Goal: Browse casually: Explore the website without a specific task or goal

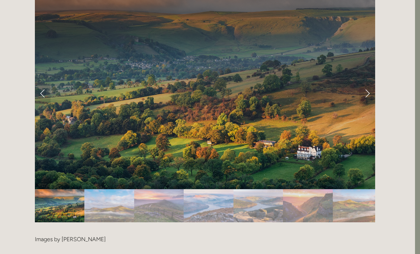
scroll to position [1446, 5]
click at [373, 83] on link "Next Slide" at bounding box center [367, 93] width 16 height 21
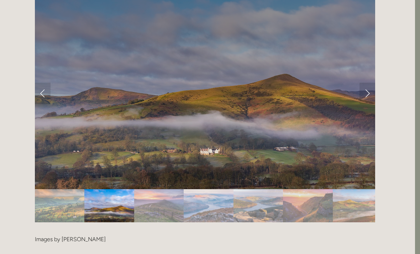
click at [375, 83] on link "Next Slide" at bounding box center [367, 93] width 16 height 21
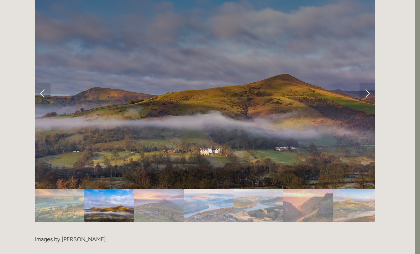
click at [369, 83] on link "Next Slide" at bounding box center [367, 93] width 16 height 21
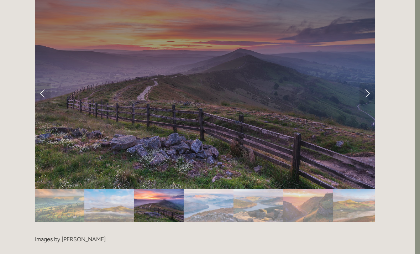
click at [369, 83] on link "Next Slide" at bounding box center [367, 93] width 16 height 21
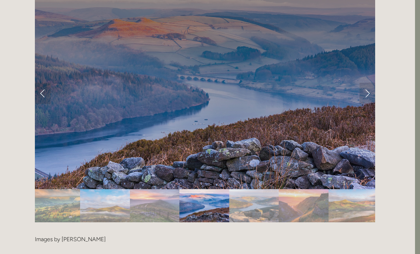
click at [366, 83] on link "Next Slide" at bounding box center [367, 93] width 16 height 21
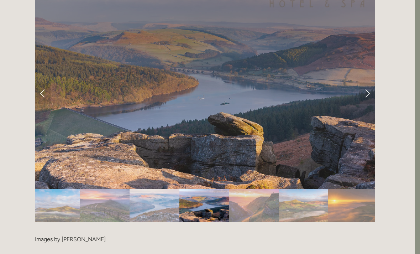
click at [365, 83] on link "Next Slide" at bounding box center [367, 93] width 16 height 21
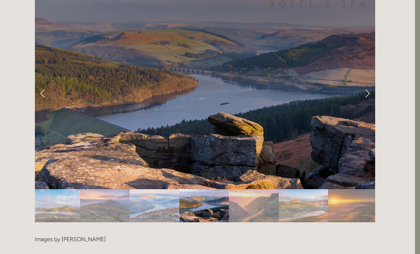
click at [369, 83] on link "Next Slide" at bounding box center [367, 93] width 16 height 21
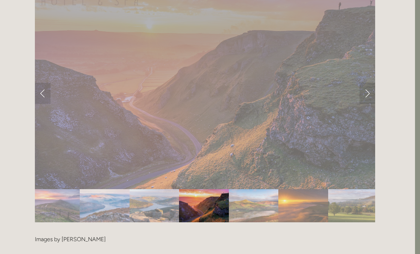
click at [367, 83] on link "Next Slide" at bounding box center [367, 93] width 16 height 21
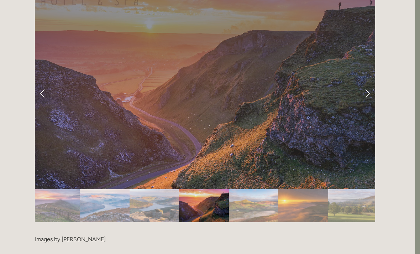
click at [370, 83] on link "Next Slide" at bounding box center [367, 93] width 16 height 21
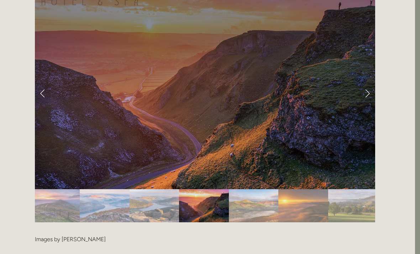
click at [364, 83] on link "Next Slide" at bounding box center [367, 93] width 16 height 21
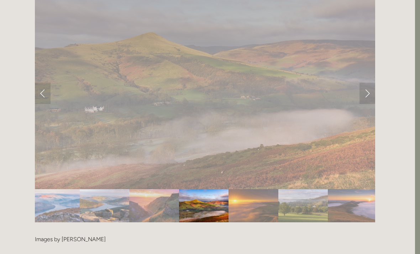
click at [364, 83] on link "Next Slide" at bounding box center [367, 93] width 16 height 21
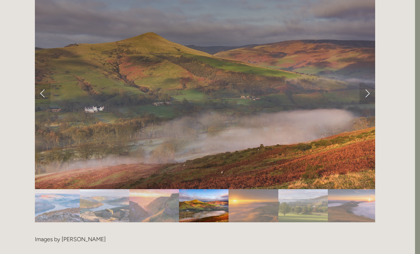
click at [360, 227] on div at bounding box center [205, 227] width 340 height 0
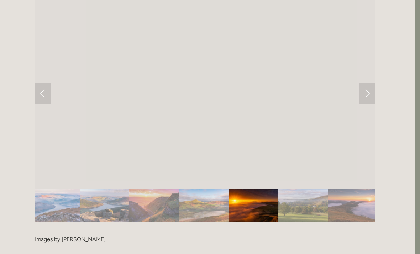
click at [360, 227] on div at bounding box center [205, 227] width 340 height 0
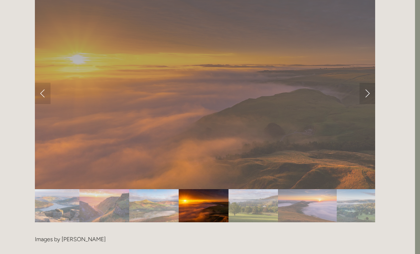
click at [357, 227] on div at bounding box center [205, 227] width 340 height 0
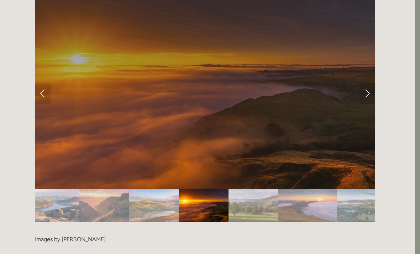
click at [365, 83] on link "Next Slide" at bounding box center [367, 93] width 16 height 21
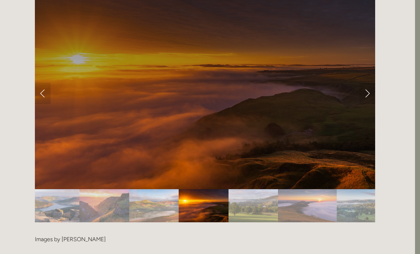
click at [373, 83] on link "Next Slide" at bounding box center [367, 93] width 16 height 21
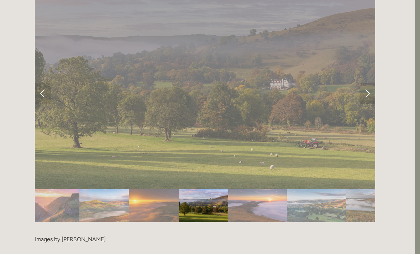
click at [366, 83] on link "Next Slide" at bounding box center [367, 93] width 16 height 21
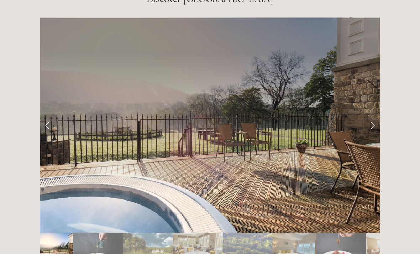
scroll to position [1166, 0]
click at [383, 96] on div at bounding box center [210, 141] width 352 height 260
click at [380, 114] on link "Next Slide" at bounding box center [372, 124] width 16 height 21
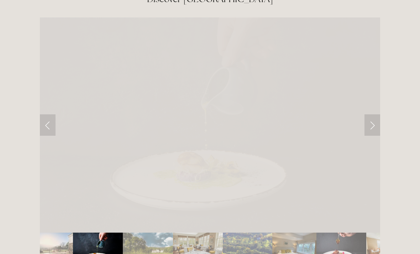
click at [378, 114] on link "Next Slide" at bounding box center [372, 124] width 16 height 21
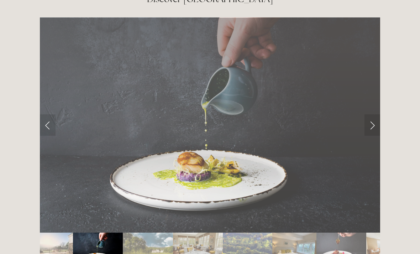
click at [380, 114] on link "Next Slide" at bounding box center [372, 124] width 16 height 21
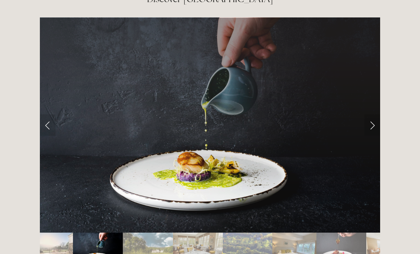
click at [378, 114] on link "Next Slide" at bounding box center [372, 124] width 16 height 21
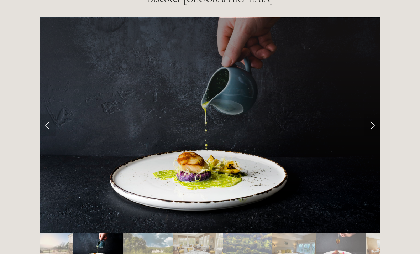
click at [378, 114] on link "Next Slide" at bounding box center [372, 124] width 16 height 21
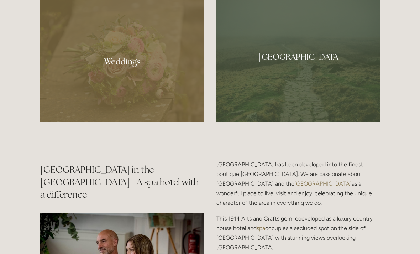
scroll to position [705, 0]
